Goal: Transaction & Acquisition: Purchase product/service

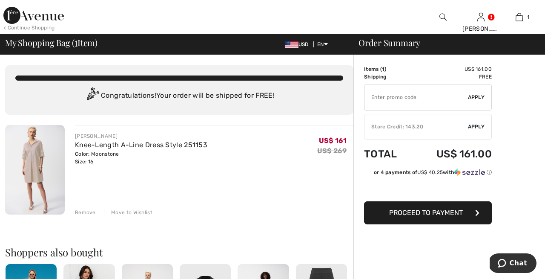
click at [402, 125] on div "Store Credit: 143.20" at bounding box center [417, 127] width 104 height 8
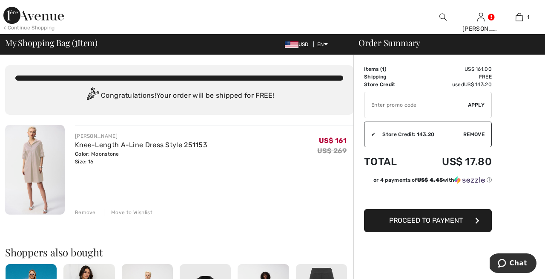
click at [417, 105] on input "TEXT" at bounding box center [417, 105] width 104 height 26
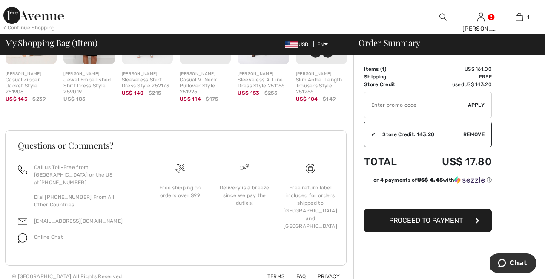
scroll to position [276, 0]
click at [444, 219] on span "Proceed to Payment" at bounding box center [426, 220] width 74 height 8
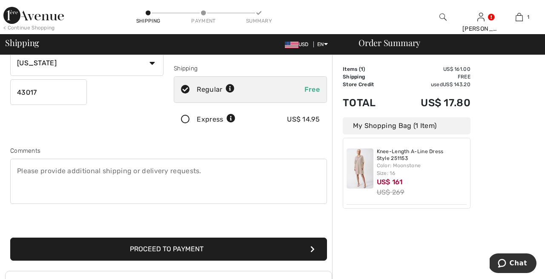
scroll to position [148, 0]
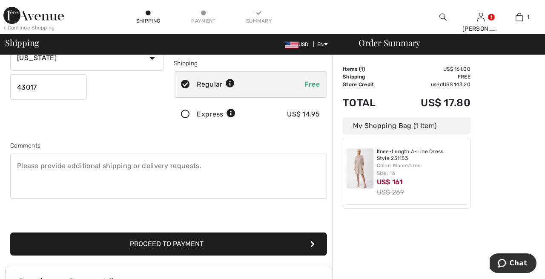
click at [201, 243] on button "Proceed to Payment" at bounding box center [168, 243] width 317 height 23
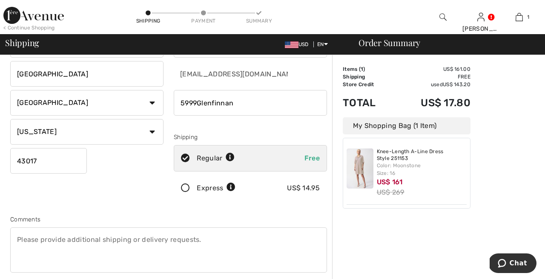
scroll to position [44, 0]
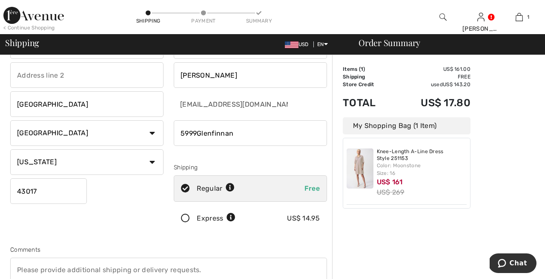
drag, startPoint x: 236, startPoint y: 132, endPoint x: 172, endPoint y: 128, distance: 64.9
click at [320, 134] on input "phone" at bounding box center [250, 133] width 153 height 26
type input "6145625119"
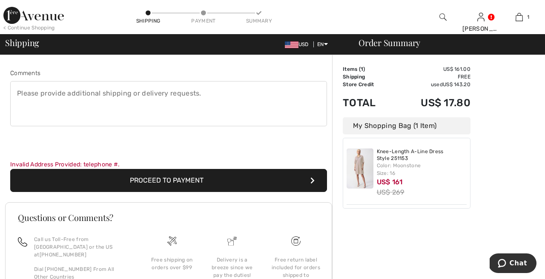
scroll to position [224, 0]
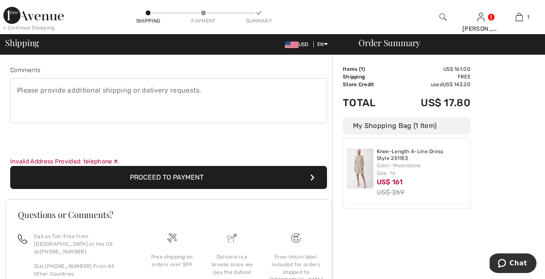
click at [207, 174] on button "Proceed to Payment" at bounding box center [168, 177] width 317 height 23
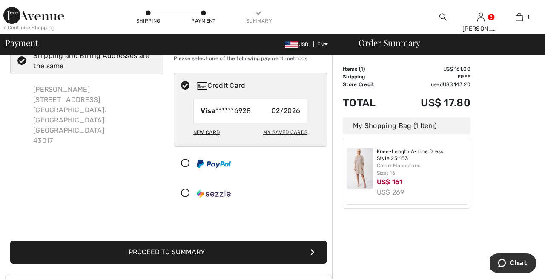
scroll to position [40, 0]
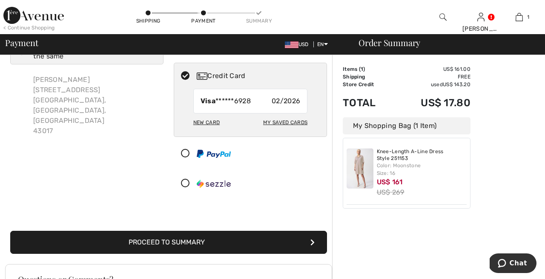
click at [186, 242] on button "Proceed to Summary" at bounding box center [168, 241] width 317 height 23
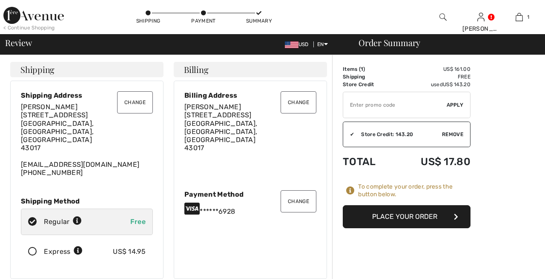
checkbox input "true"
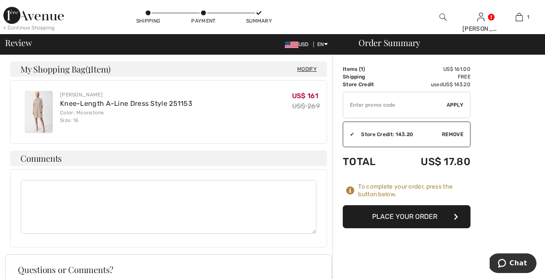
scroll to position [329, 0]
click at [36, 91] on img at bounding box center [39, 111] width 28 height 42
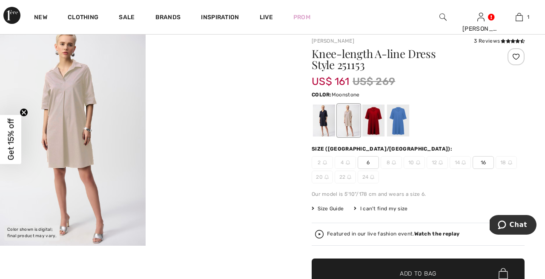
scroll to position [23, 0]
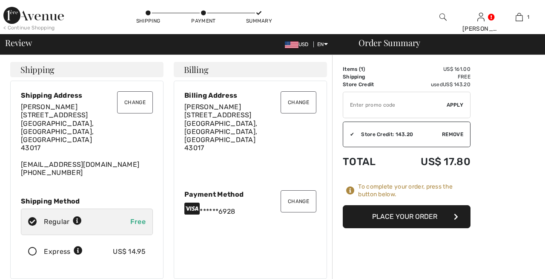
checkbox input "true"
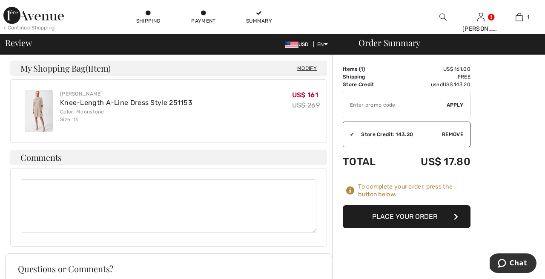
click at [410, 216] on button "Place Your Order" at bounding box center [407, 216] width 128 height 23
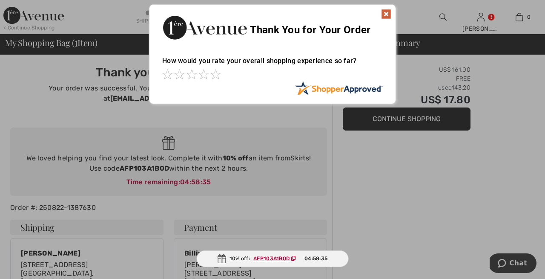
click at [272, 258] on ins "AFP103A1B0D" at bounding box center [271, 258] width 36 height 6
click at [387, 13] on img at bounding box center [386, 14] width 10 height 10
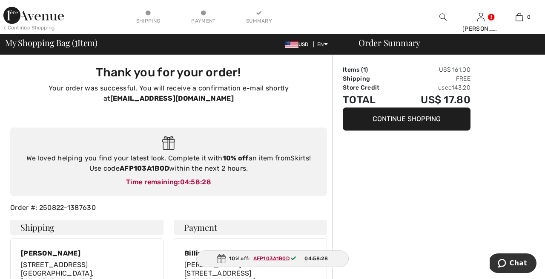
click at [274, 255] on span "AFP103A1B0D" at bounding box center [276, 258] width 53 height 8
click at [274, 265] on div "10% off: AFP103A1B0D 04:58:27" at bounding box center [273, 258] width 152 height 17
click at [274, 258] on ins "AFP103A1B0D" at bounding box center [271, 258] width 36 height 6
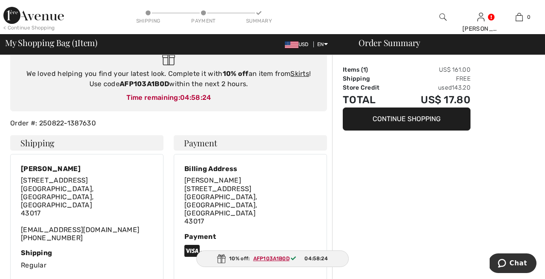
scroll to position [98, 0]
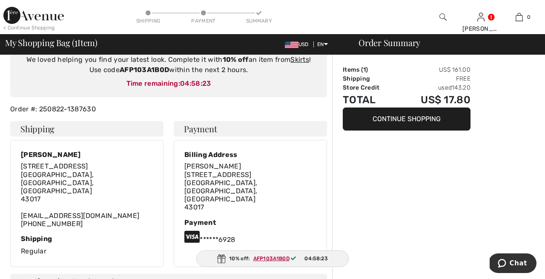
click at [235, 258] on div "10% off: AFP103A1B0D 04:58:23" at bounding box center [272, 258] width 153 height 17
click at [235, 258] on div "10% off: AFP103A1B0D 04:58:22" at bounding box center [273, 258] width 152 height 17
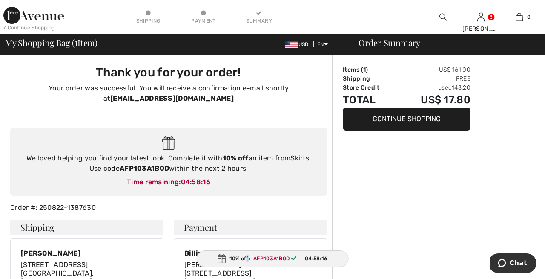
scroll to position [0, 0]
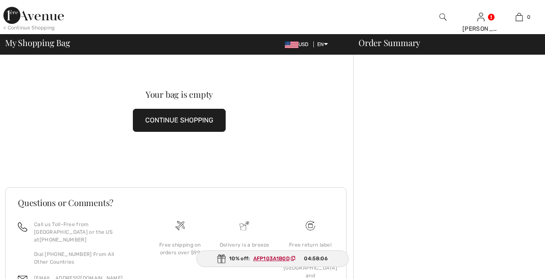
scroll to position [40, 0]
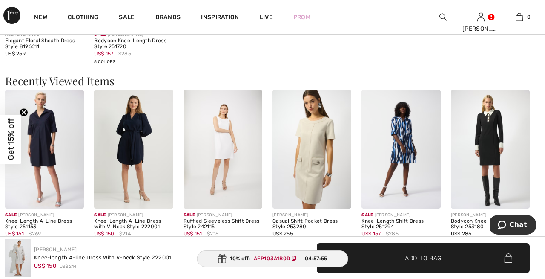
scroll to position [682, 0]
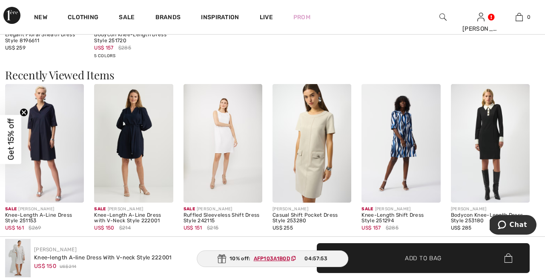
click at [313, 136] on img at bounding box center [312, 143] width 79 height 118
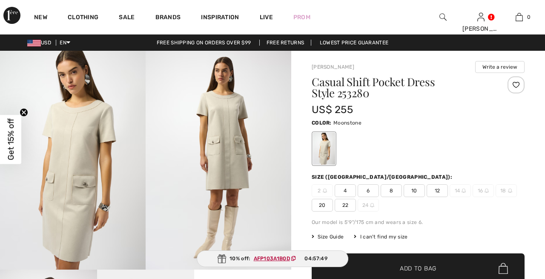
checkbox input "true"
